Goal: Information Seeking & Learning: Learn about a topic

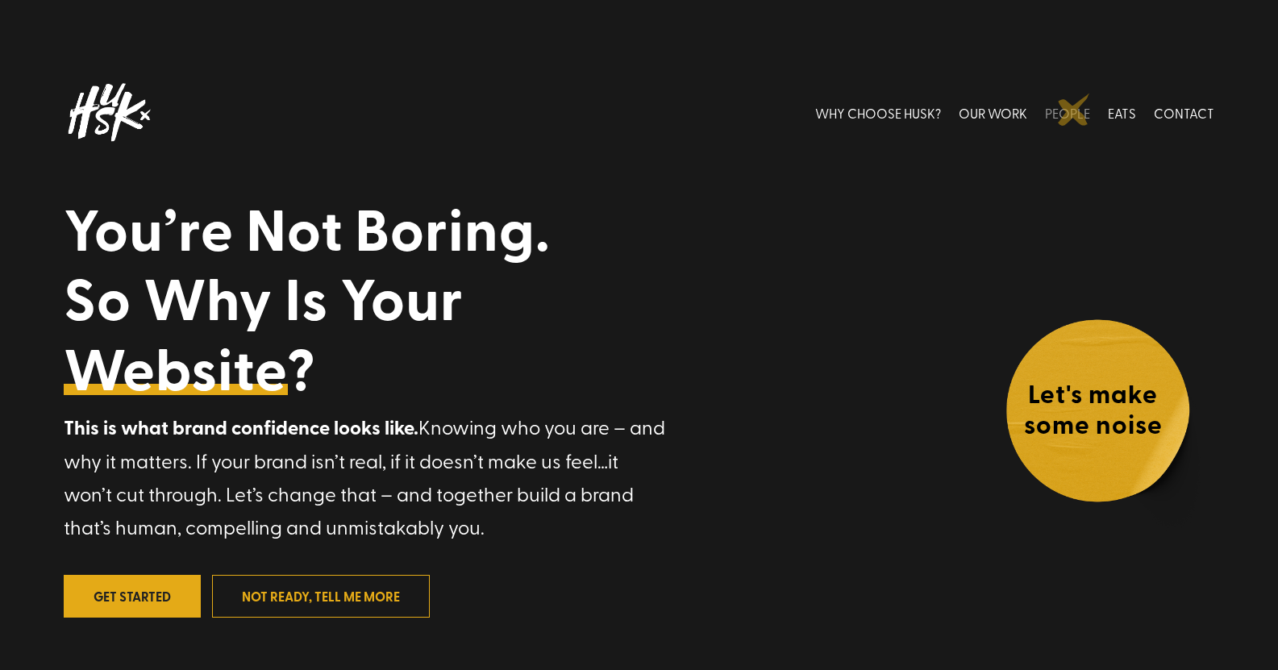
click at [1074, 110] on link "PEOPLE" at bounding box center [1067, 113] width 45 height 72
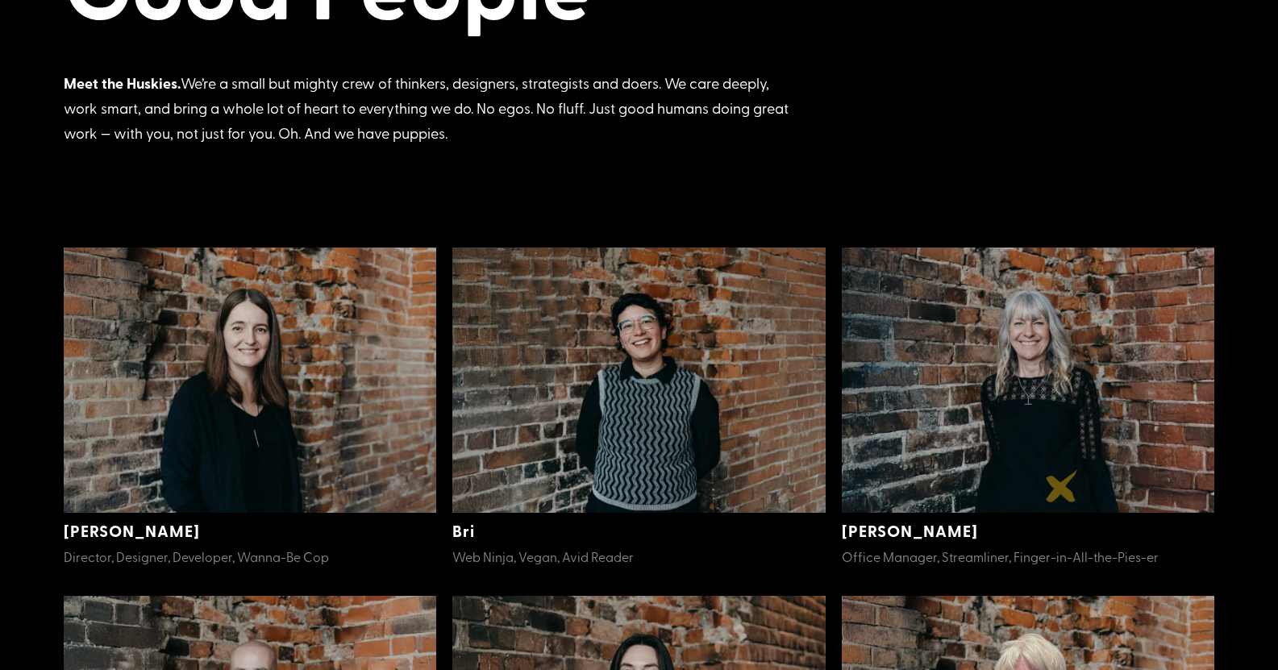
scroll to position [241, 0]
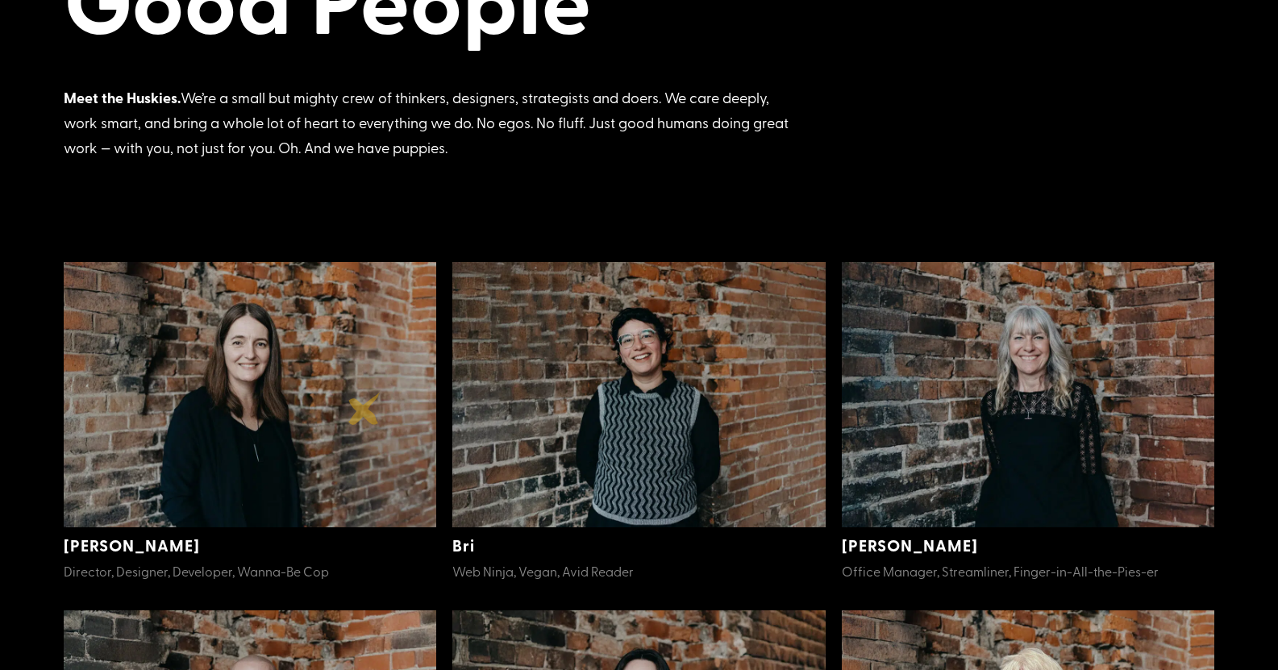
click at [364, 409] on img at bounding box center [250, 394] width 373 height 265
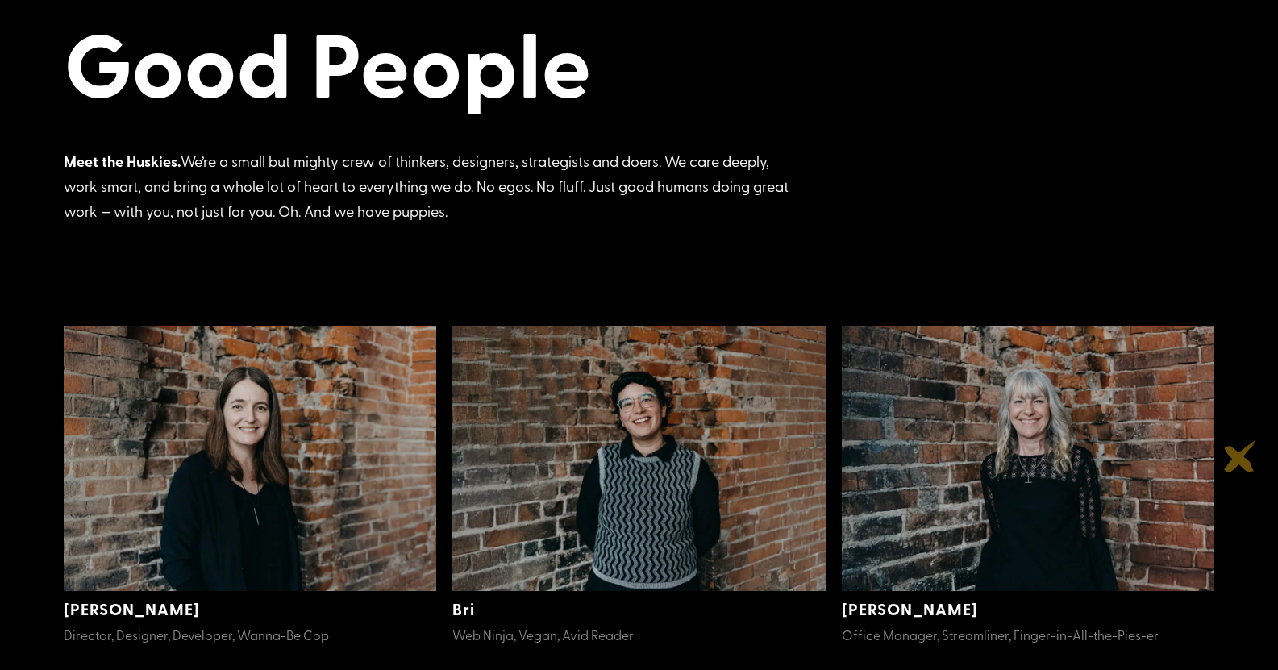
scroll to position [0, 0]
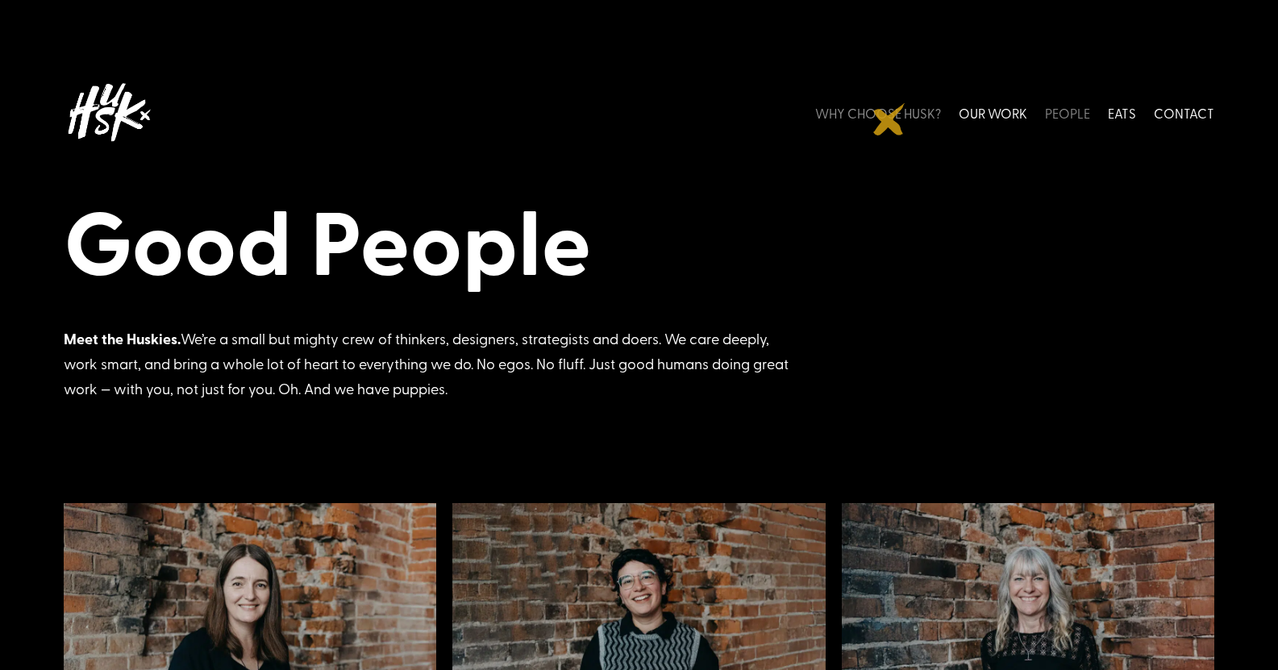
click at [889, 119] on link "WHY CHOOSE HUSK?" at bounding box center [878, 113] width 126 height 72
click at [900, 113] on link "WHY CHOOSE HUSK?" at bounding box center [878, 113] width 126 height 72
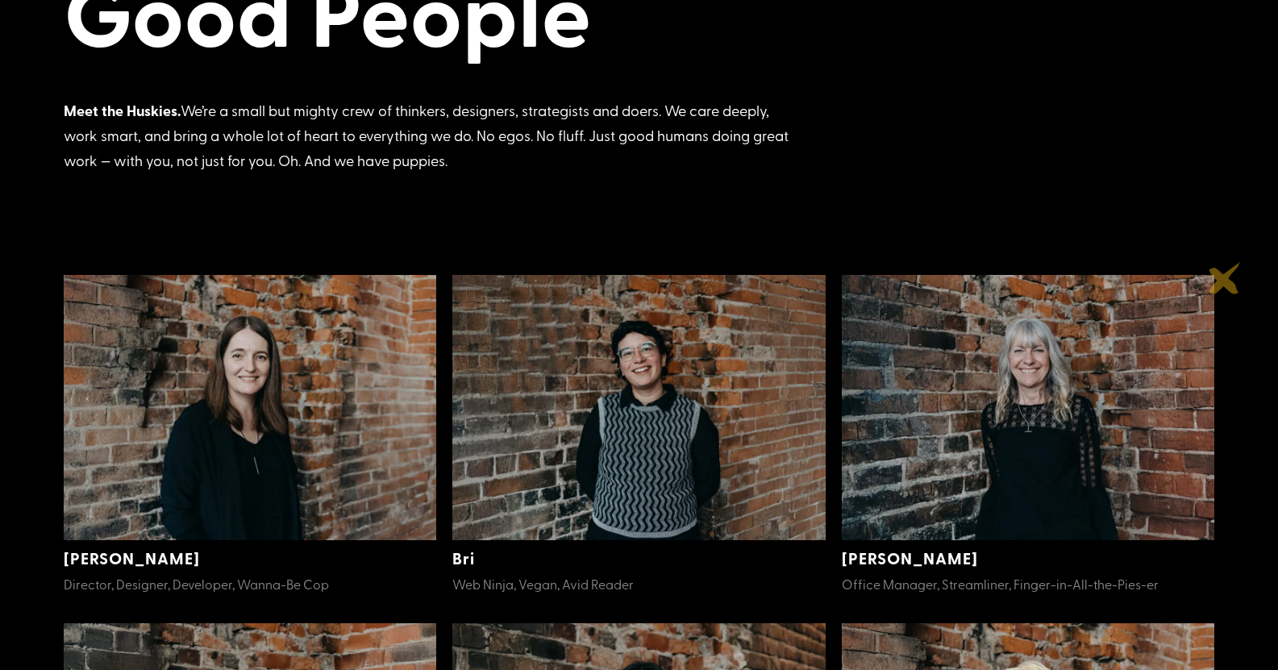
scroll to position [258, 0]
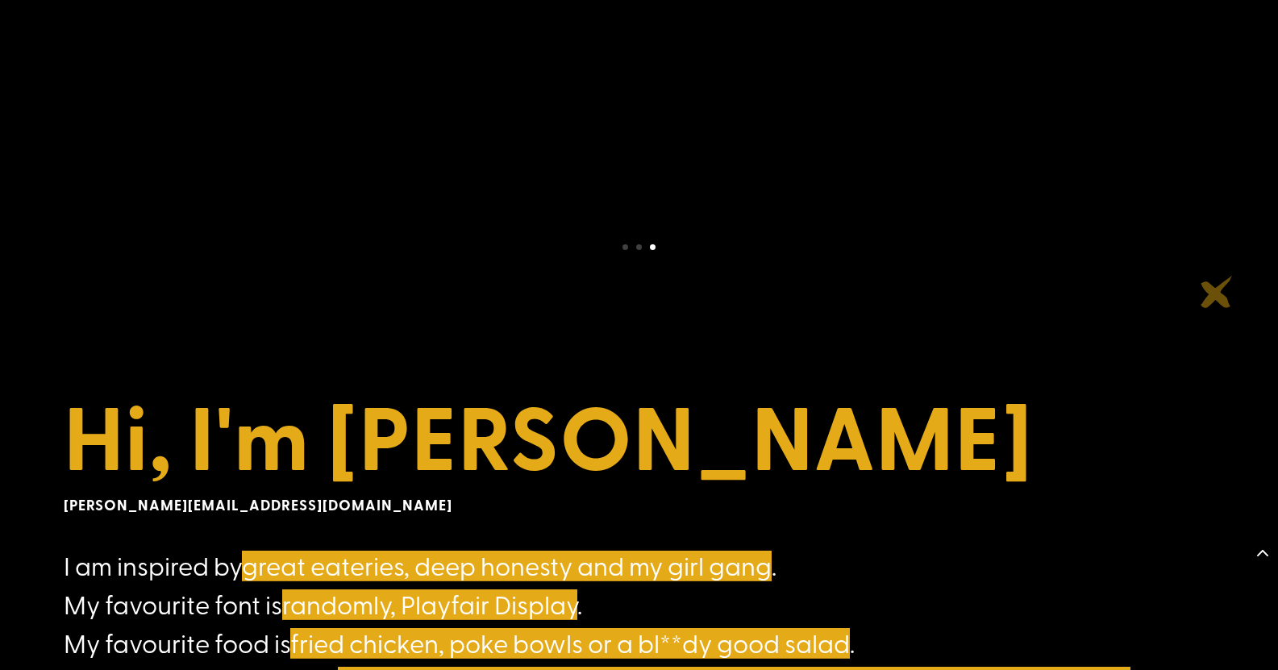
scroll to position [710, 0]
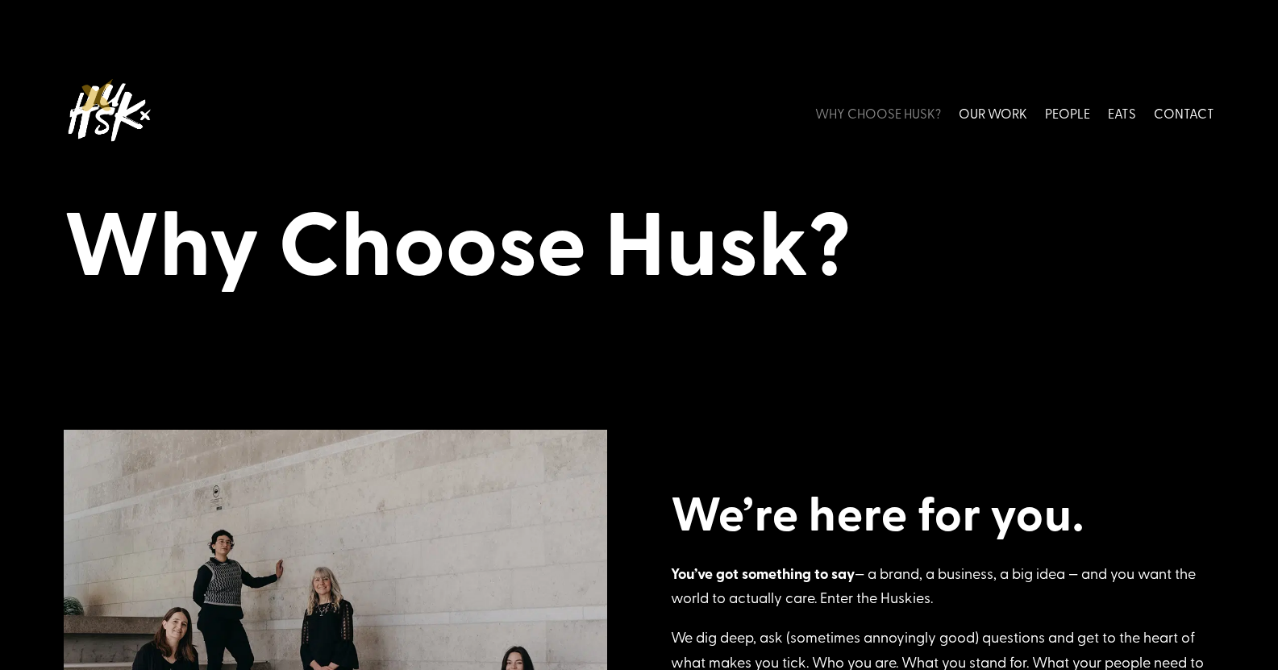
click at [94, 105] on img at bounding box center [108, 113] width 89 height 72
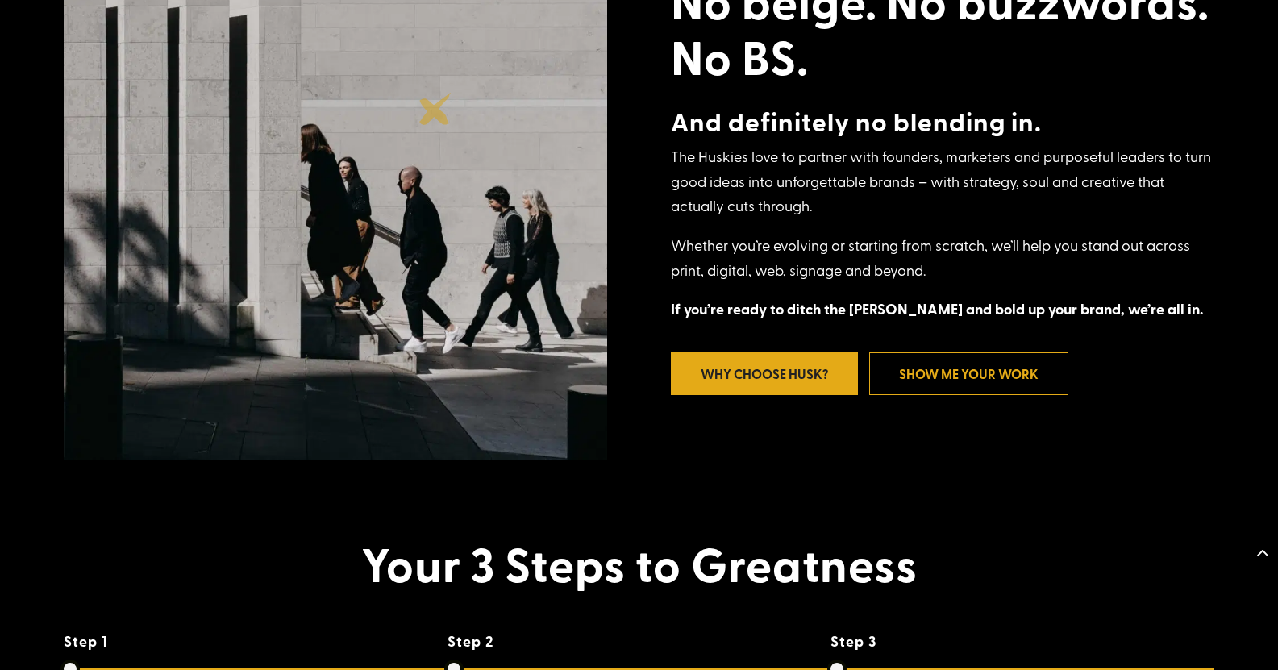
scroll to position [841, 0]
